Goal: Task Accomplishment & Management: Manage account settings

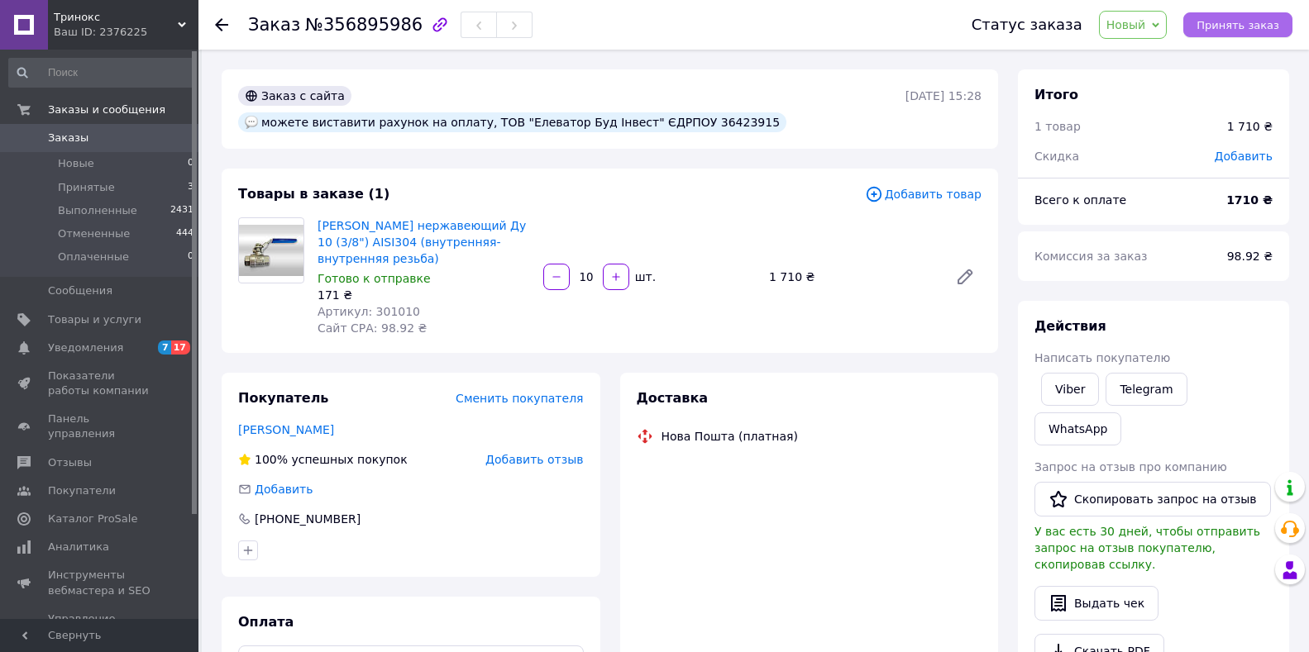
click at [1247, 26] on span "Принять заказ" at bounding box center [1237, 25] width 83 height 12
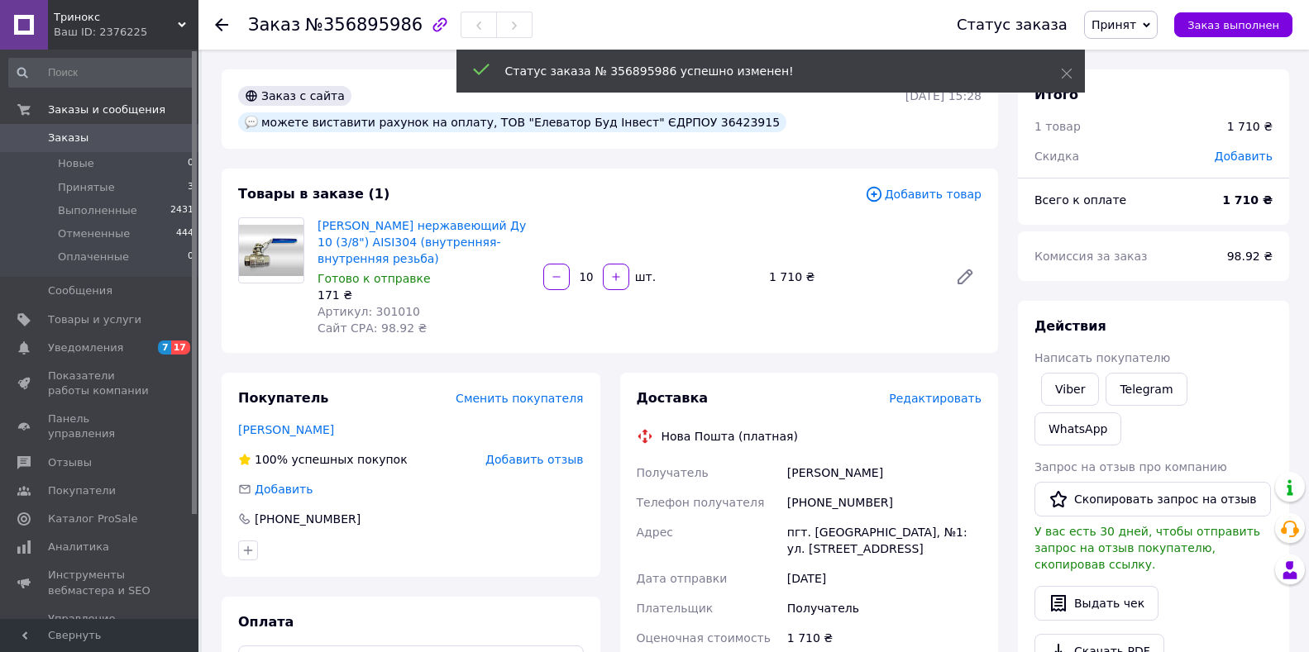
click at [704, 133] on div "Заказ с сайта можете виставити рахунок на оплату, ТОВ "Елеватор Буд Інвест" ЄДР…" at bounding box center [610, 618] width 796 height 1099
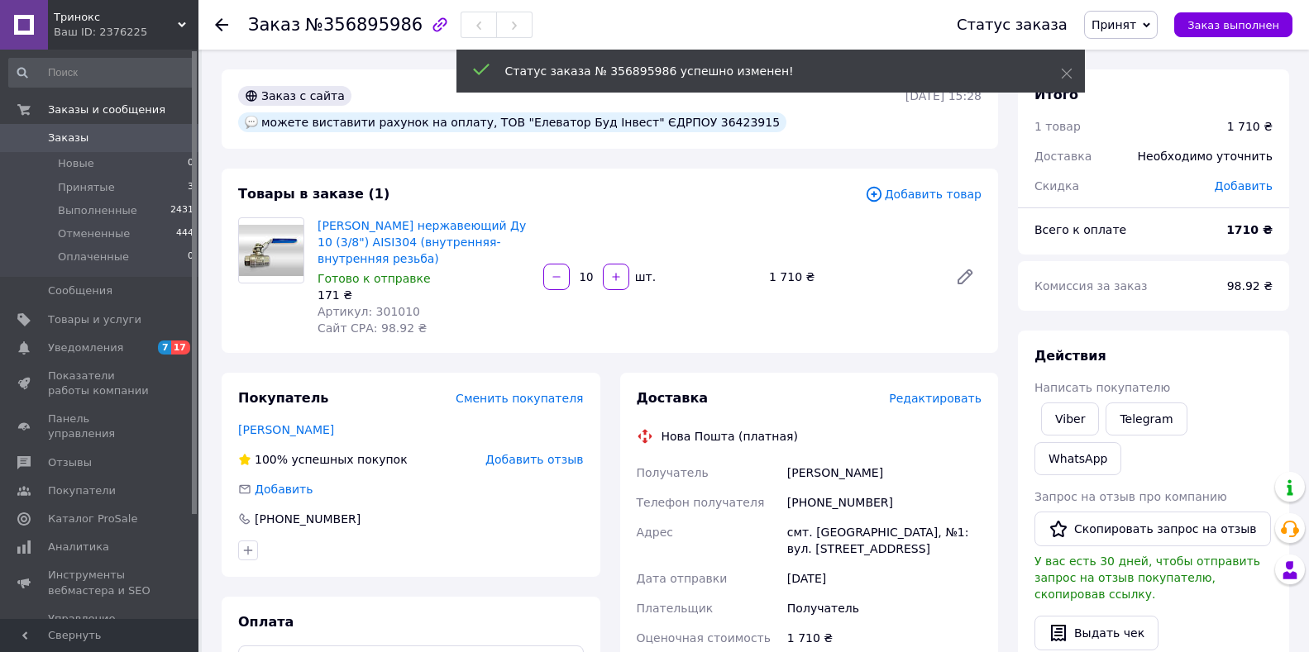
click at [697, 169] on div "Товары в заказе (1) Добавить товар Кран шаровой нержавеющий Ду 10 (3/8") AISI30…" at bounding box center [610, 261] width 776 height 184
click at [709, 112] on div "Заказ с сайта можете виставити рахунок на оплату, ТОВ "Елеватор Буд Інвест" ЄДР…" at bounding box center [610, 108] width 776 height 79
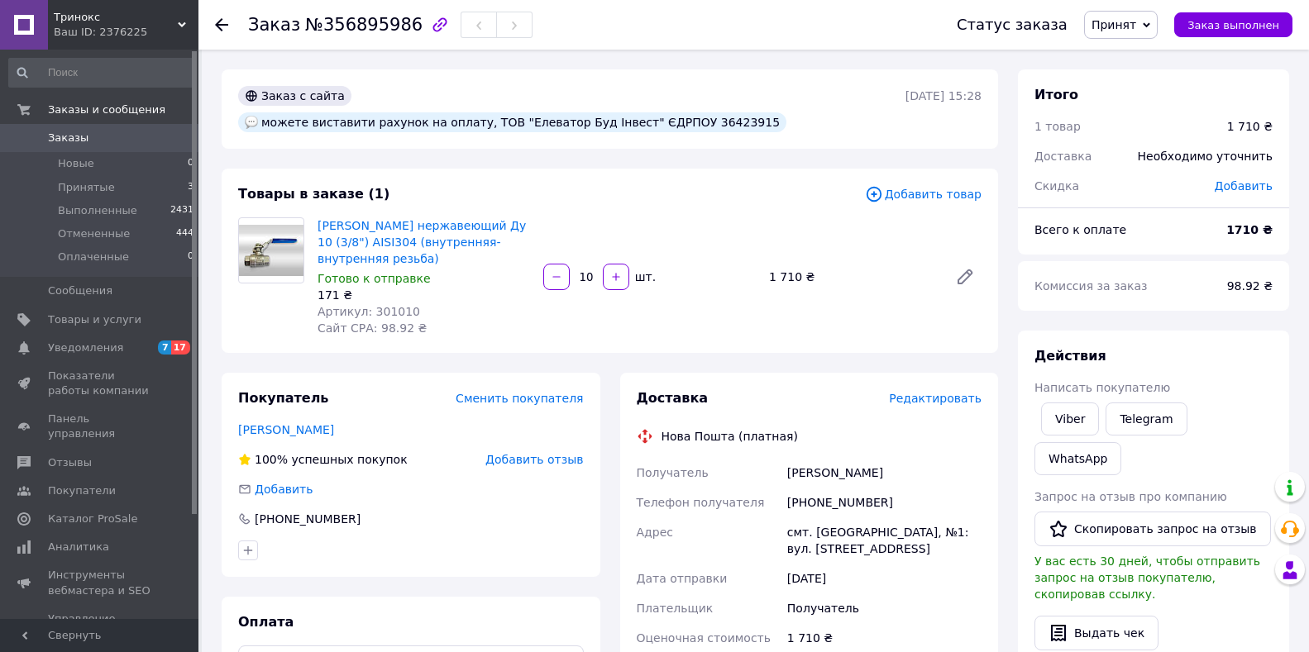
click at [756, 179] on div "Товары в заказе (1) Добавить товар Кран шаровой нержавеющий Ду 10 (3/8") AISI30…" at bounding box center [610, 261] width 776 height 184
click at [775, 112] on div "можете виставити рахунок на оплату, ТОВ "Елеватор Буд Інвест" ЄДРПОУ 36423915" at bounding box center [512, 122] width 548 height 20
copy div "36423915"
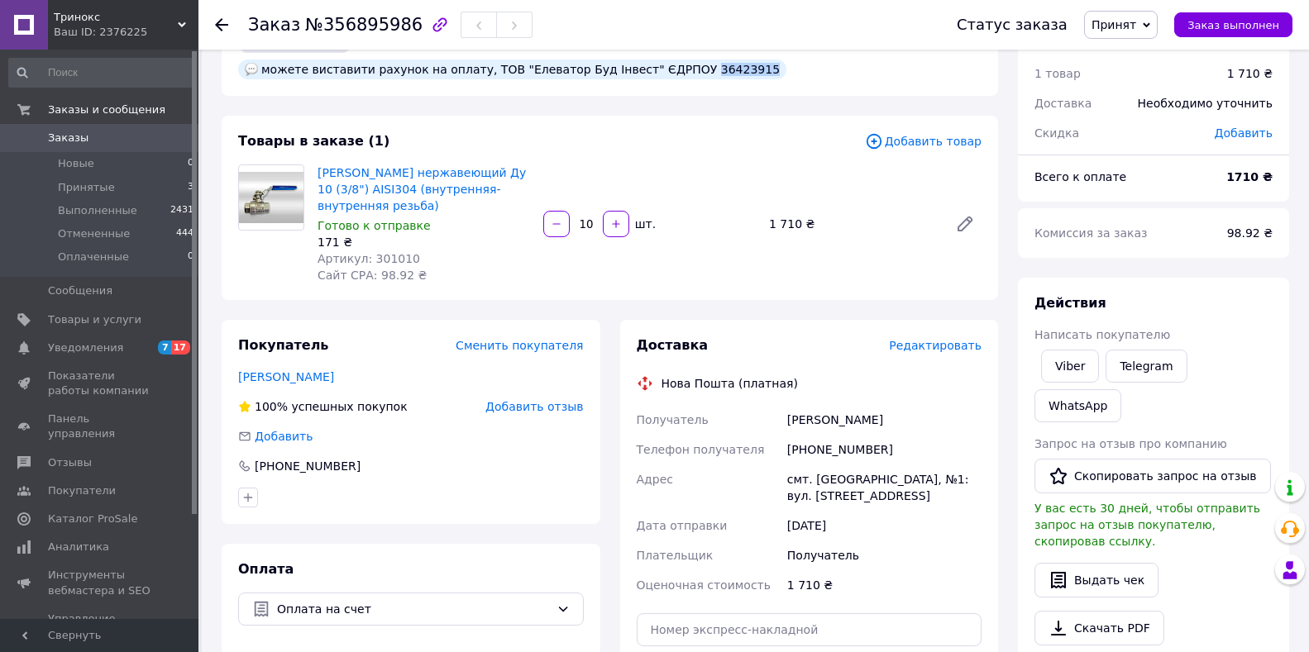
scroll to position [83, 0]
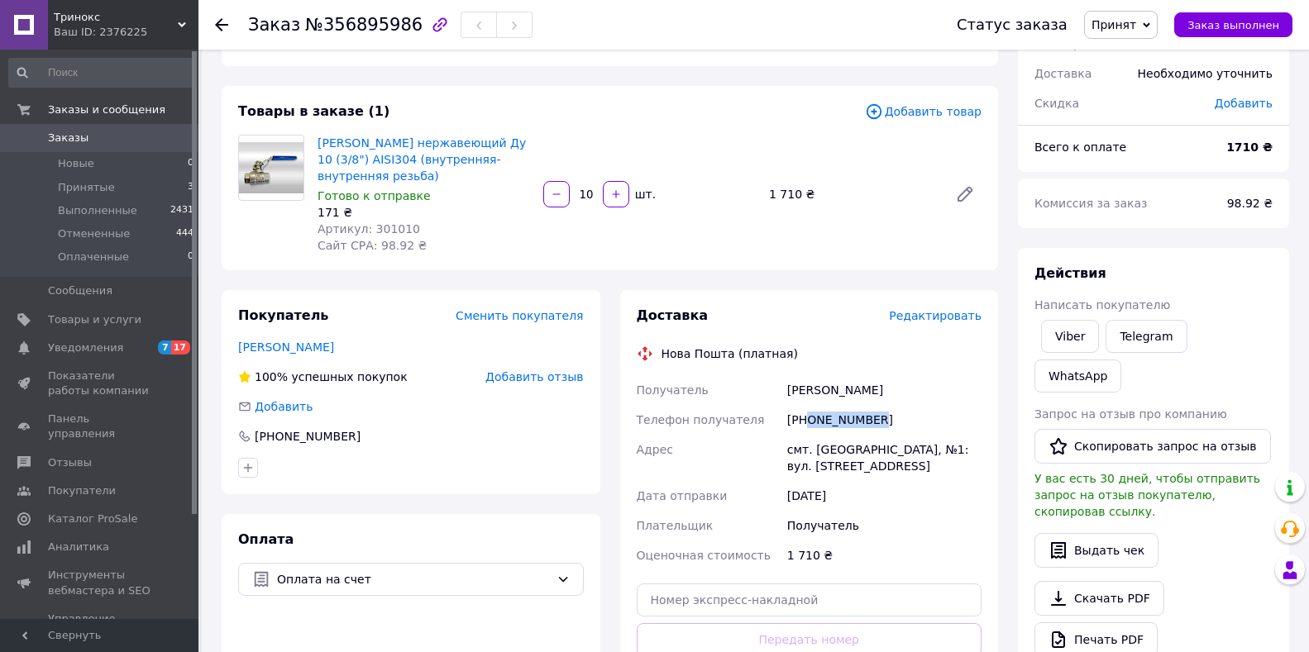
drag, startPoint x: 876, startPoint y: 390, endPoint x: 807, endPoint y: 393, distance: 69.5
click at [807, 405] on div "[PHONE_NUMBER]" at bounding box center [884, 420] width 201 height 30
copy div "0934977918"
click at [377, 31] on span "№356895986" at bounding box center [363, 25] width 117 height 20
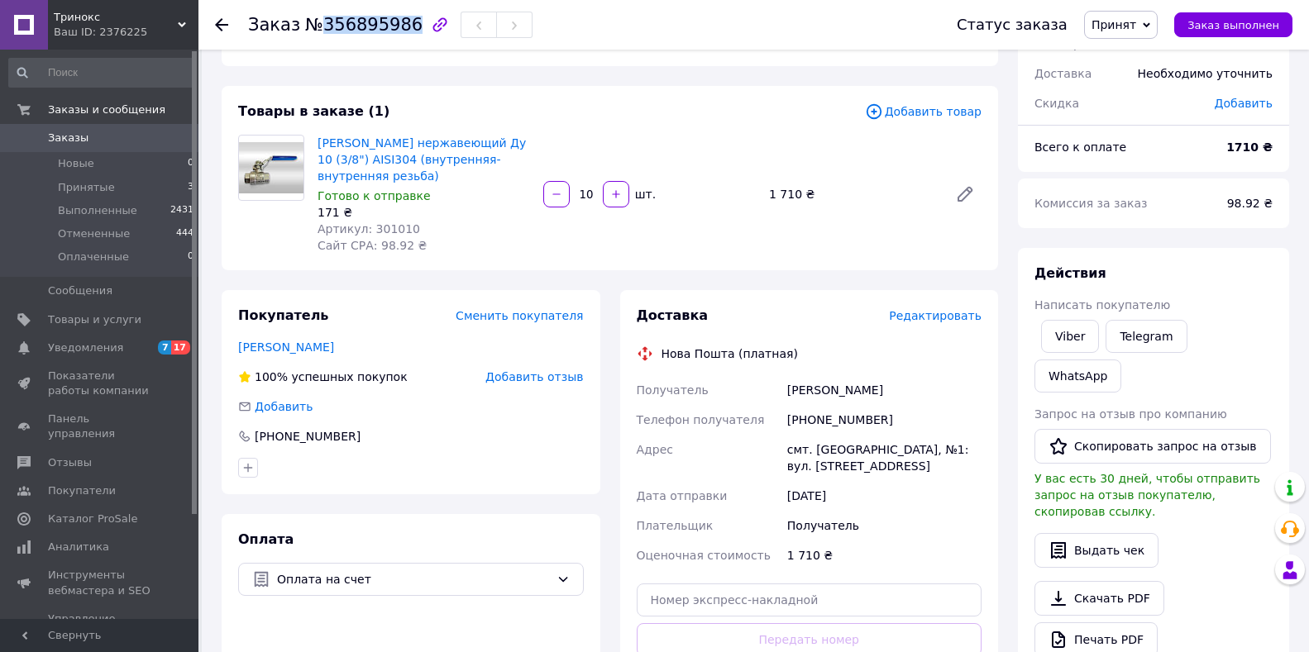
copy span "356895986"
